Goal: Information Seeking & Learning: Obtain resource

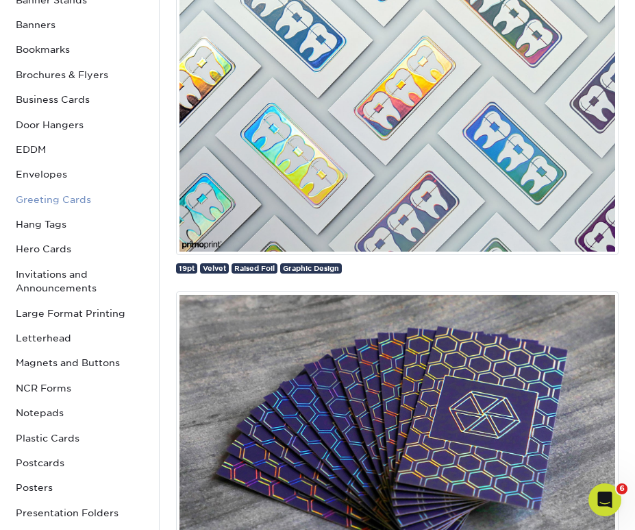
scroll to position [219, 0]
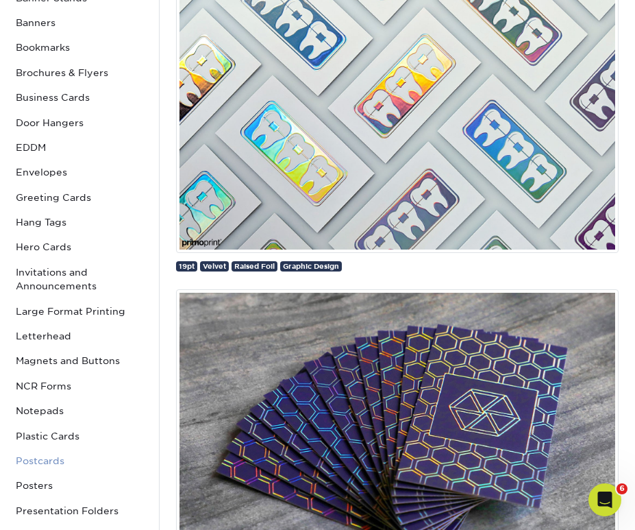
click at [55, 462] on link "Postcards" at bounding box center [79, 460] width 138 height 25
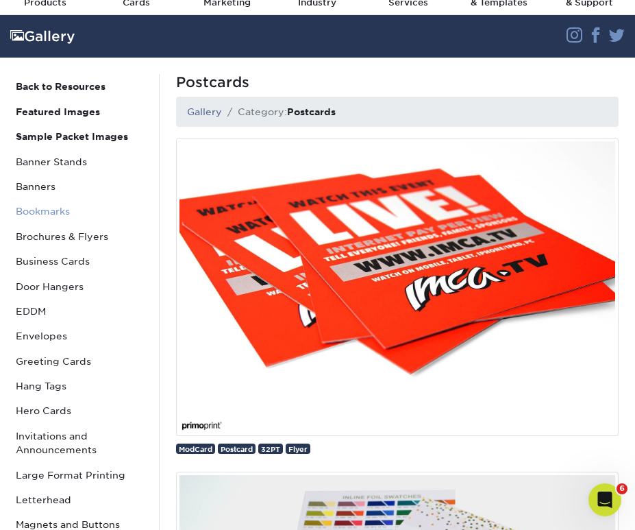
scroll to position [67, 0]
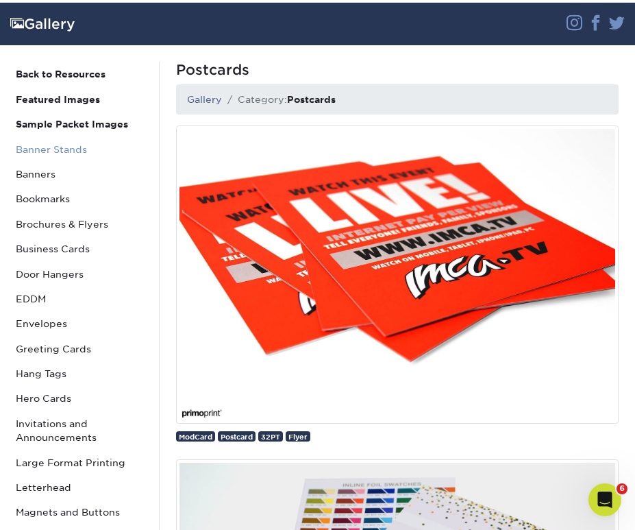
click at [55, 154] on link "Banner Stands" at bounding box center [79, 149] width 138 height 25
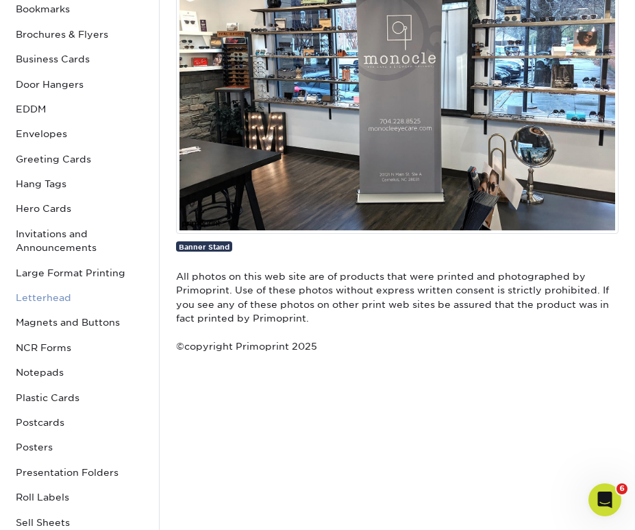
scroll to position [258, 0]
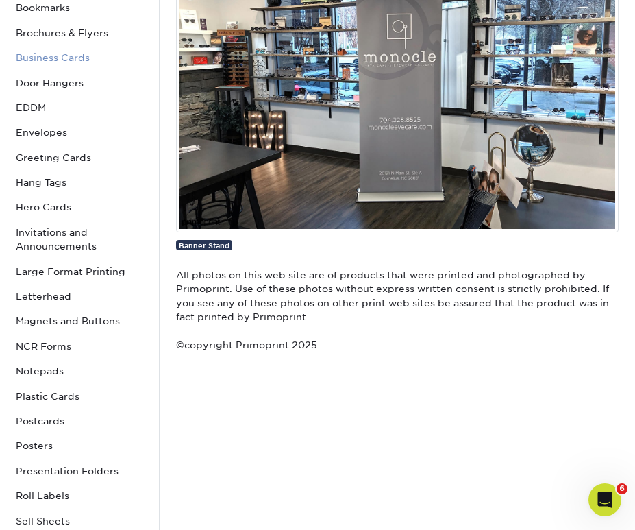
click at [41, 60] on link "Business Cards" at bounding box center [79, 57] width 138 height 25
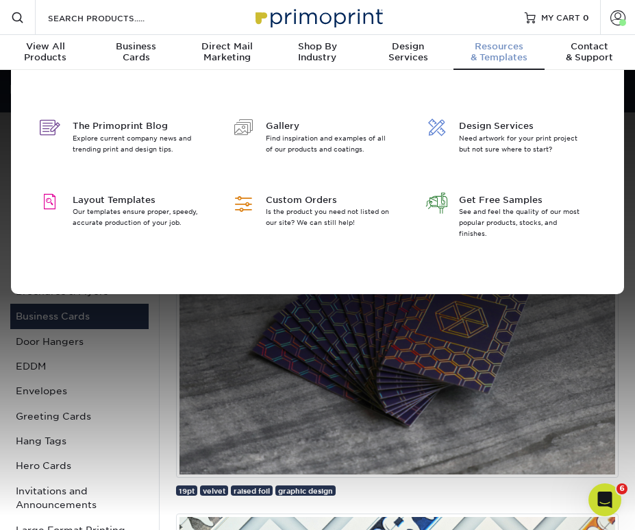
click at [510, 49] on span "Resources" at bounding box center [499, 46] width 90 height 11
click at [119, 208] on p "Our templates ensure proper, speedy, accurate production of your job." at bounding box center [135, 217] width 125 height 22
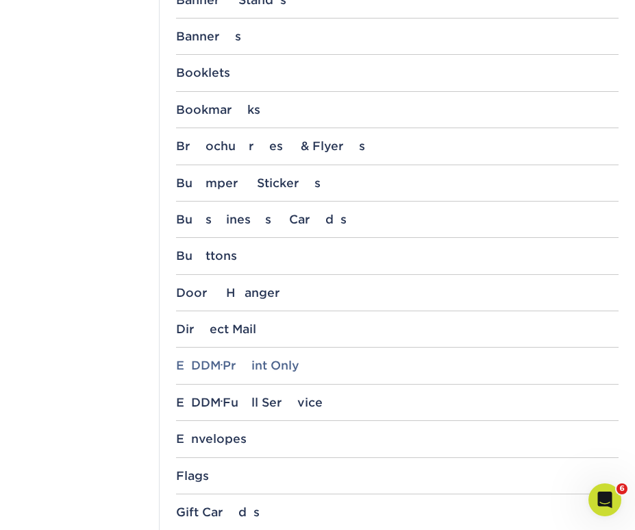
scroll to position [585, 0]
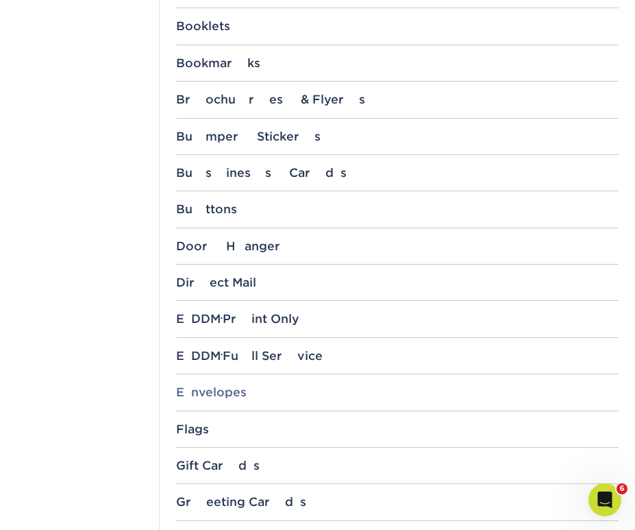
click at [227, 396] on div "Envelopes" at bounding box center [397, 392] width 443 height 14
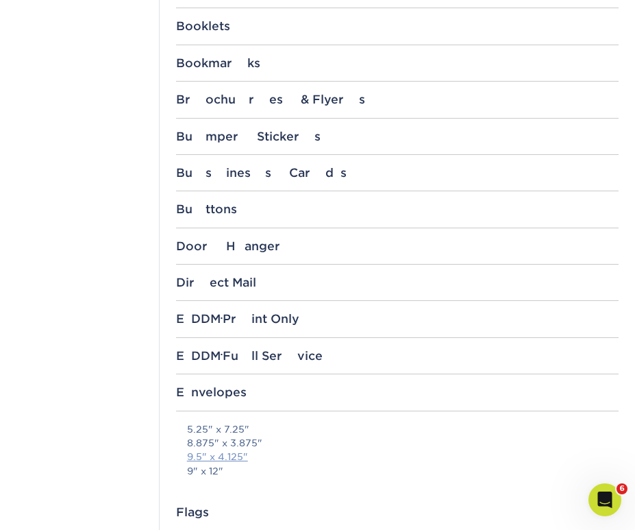
click at [226, 451] on link "9.5" x 4.125"" at bounding box center [217, 456] width 61 height 11
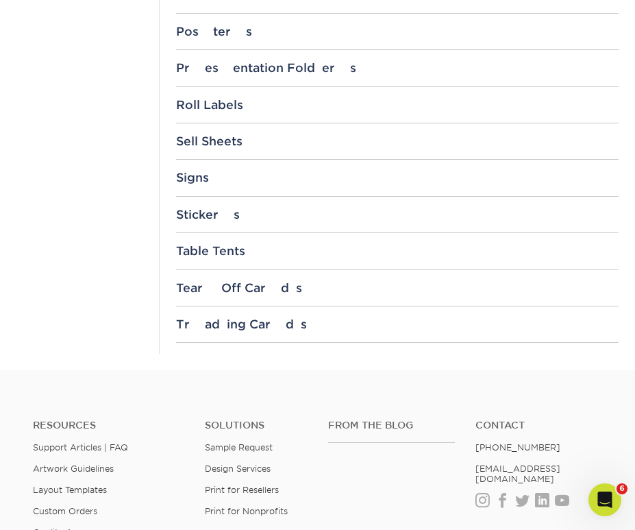
scroll to position [1757, 0]
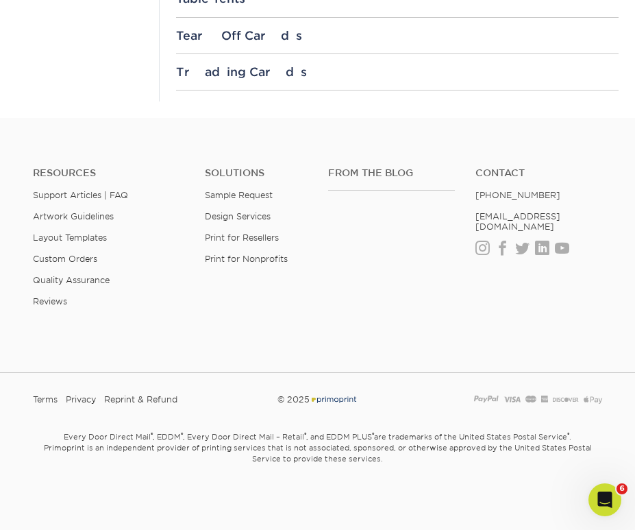
drag, startPoint x: 240, startPoint y: 74, endPoint x: 236, endPoint y: 101, distance: 27.8
click at [240, 74] on div "Trading Cards" at bounding box center [397, 72] width 443 height 14
